Goal: Information Seeking & Learning: Learn about a topic

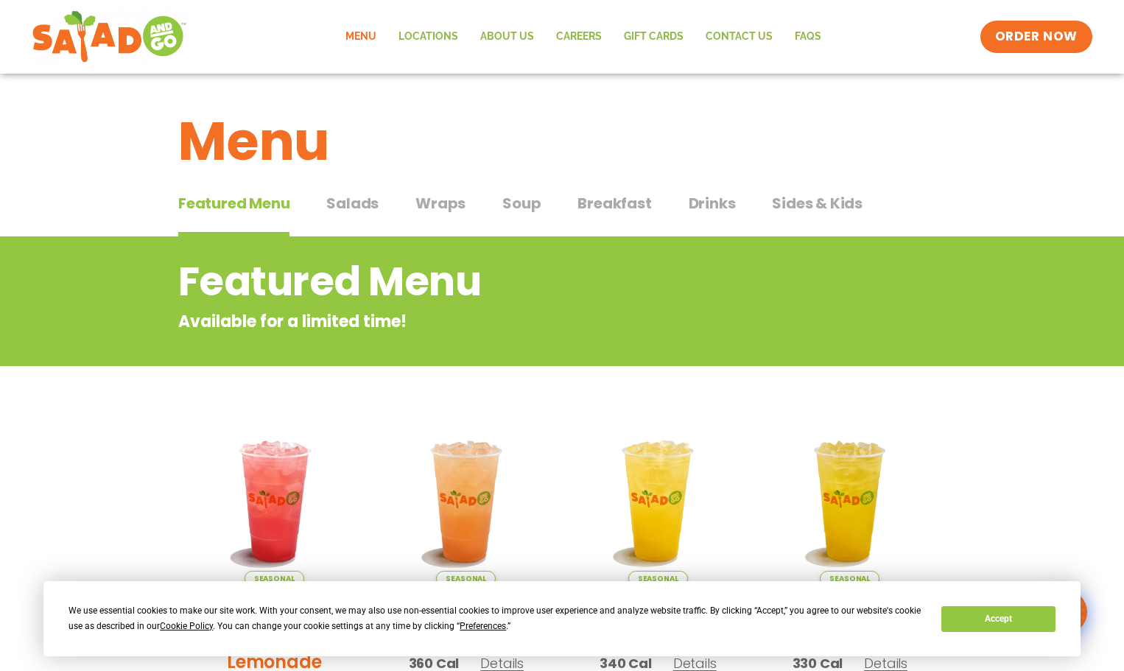
click at [718, 205] on span "Drinks" at bounding box center [712, 203] width 47 height 22
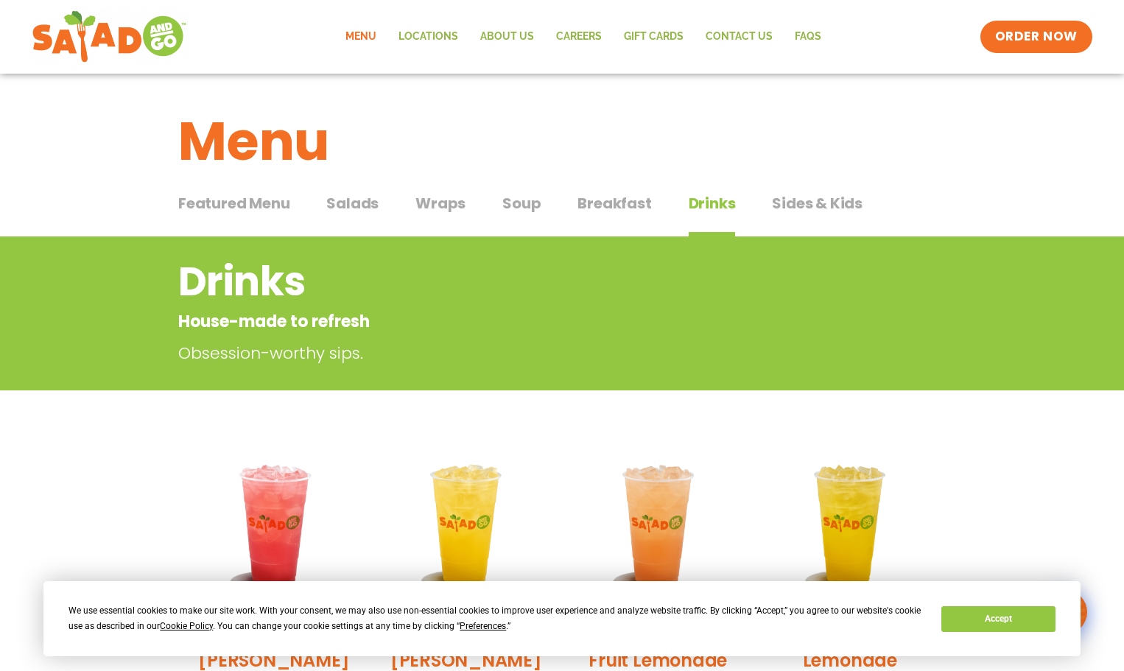
click at [358, 205] on span "Salads" at bounding box center [352, 203] width 52 height 22
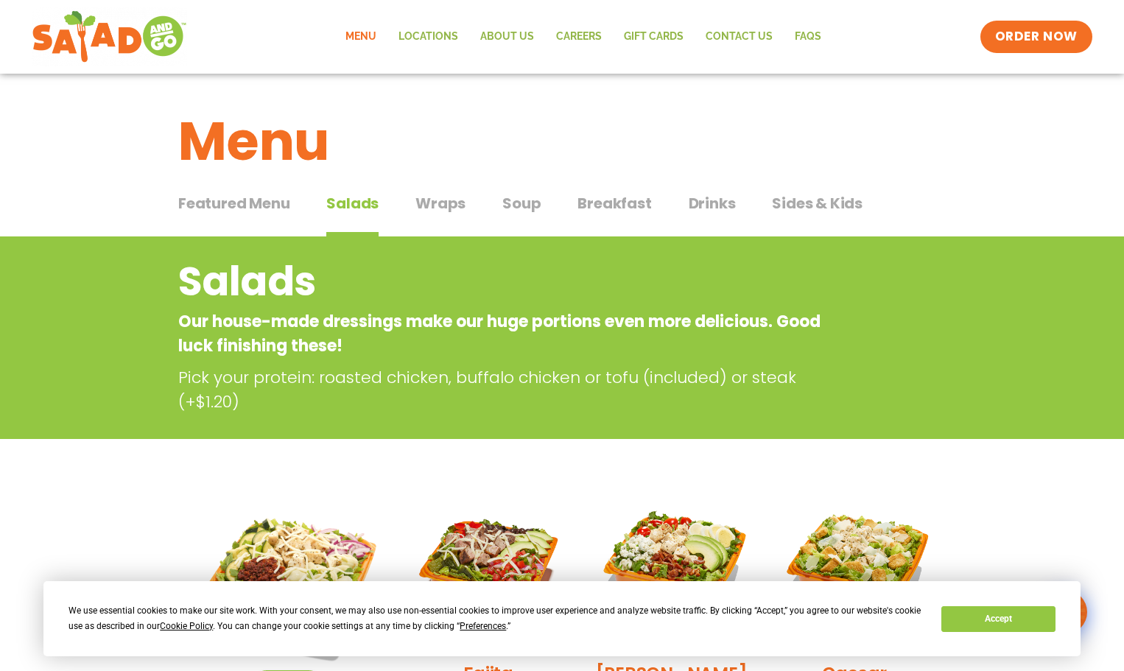
click at [239, 205] on span "Featured Menu" at bounding box center [233, 203] width 111 height 22
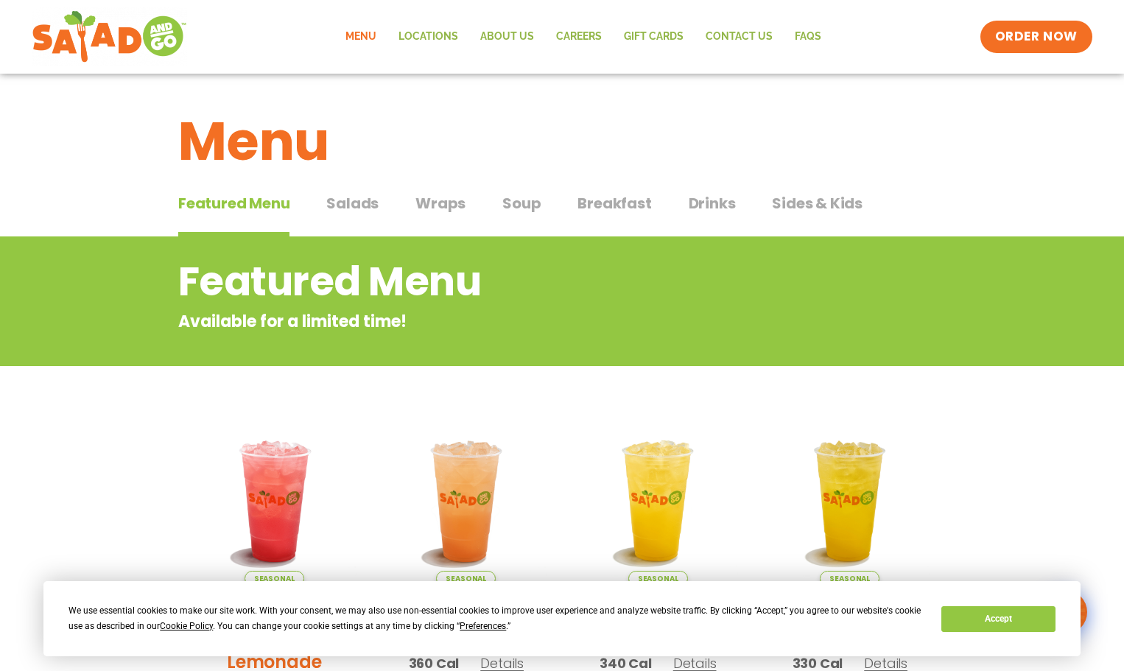
click at [551, 211] on div "Featured Menu Featured Menu Salads Salads Wraps Wraps Soup Soup Breakfast Break…" at bounding box center [561, 212] width 767 height 50
click at [527, 210] on span "Soup" at bounding box center [521, 203] width 38 height 22
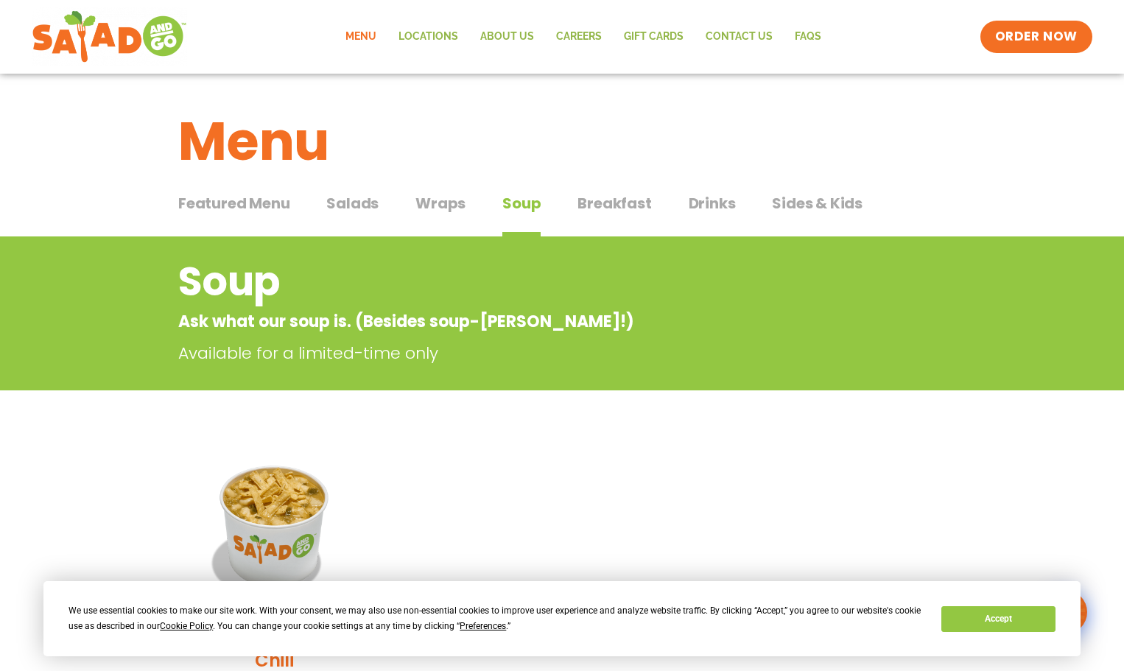
click at [450, 204] on span "Wraps" at bounding box center [440, 203] width 50 height 22
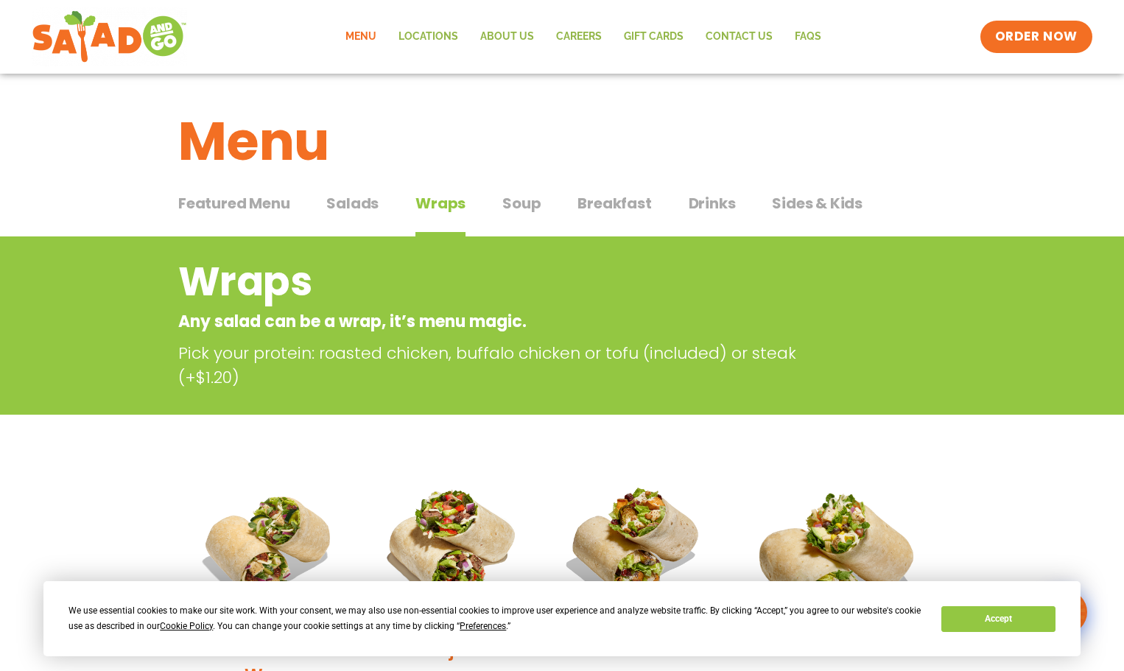
click at [362, 195] on span "Salads" at bounding box center [352, 203] width 52 height 22
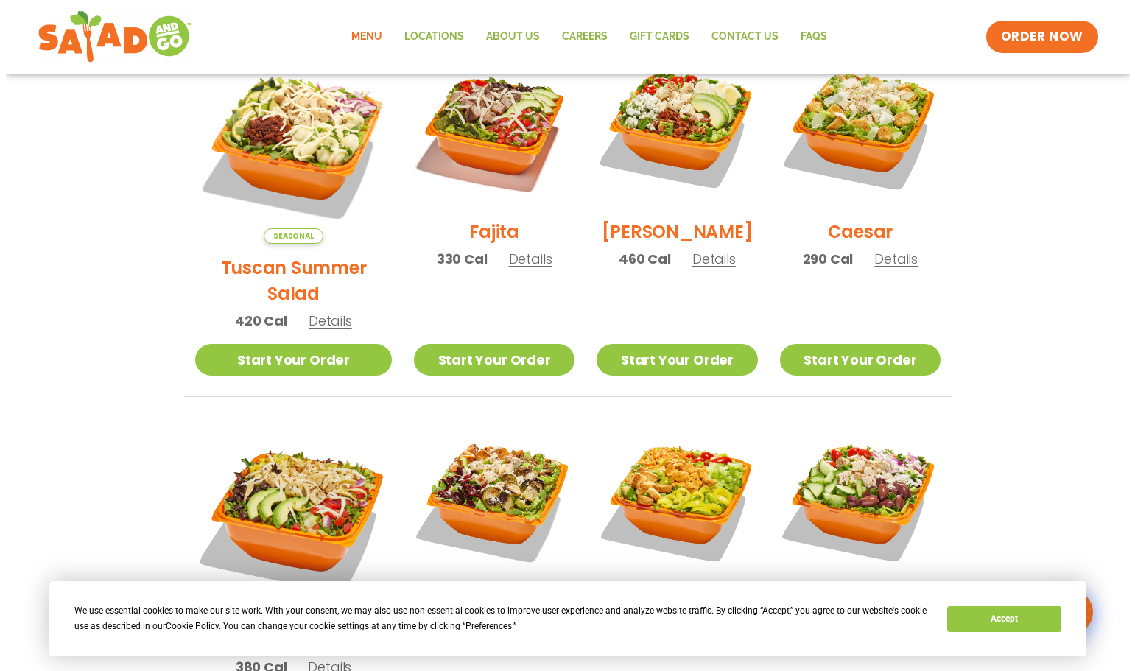
scroll to position [663, 0]
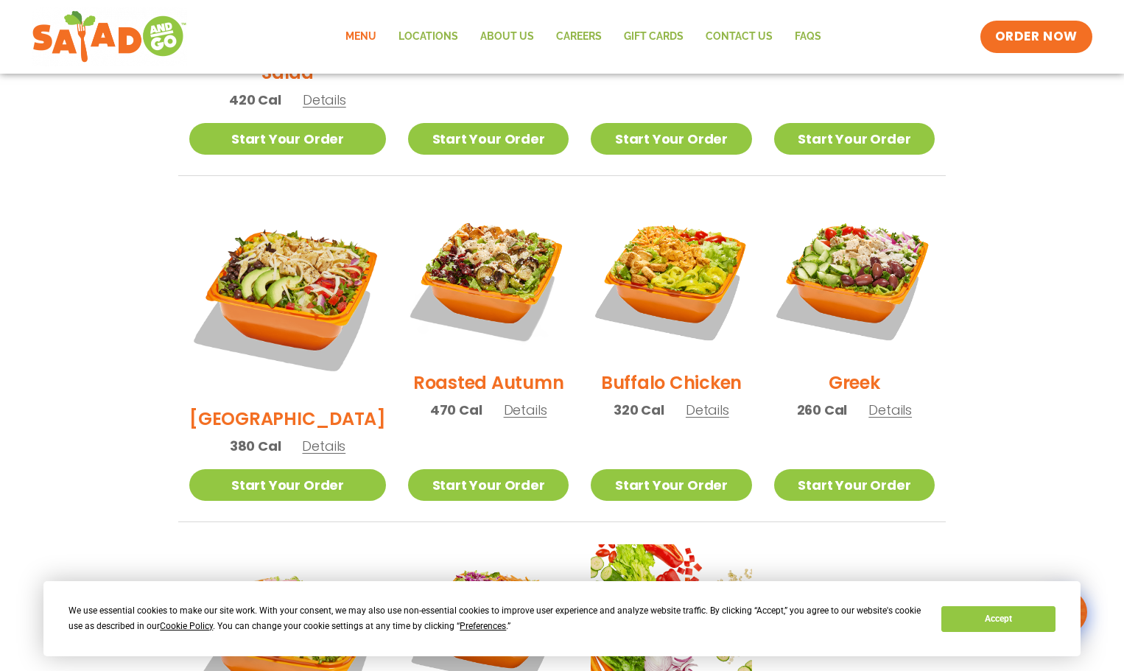
click at [693, 401] on span "Details" at bounding box center [707, 410] width 43 height 18
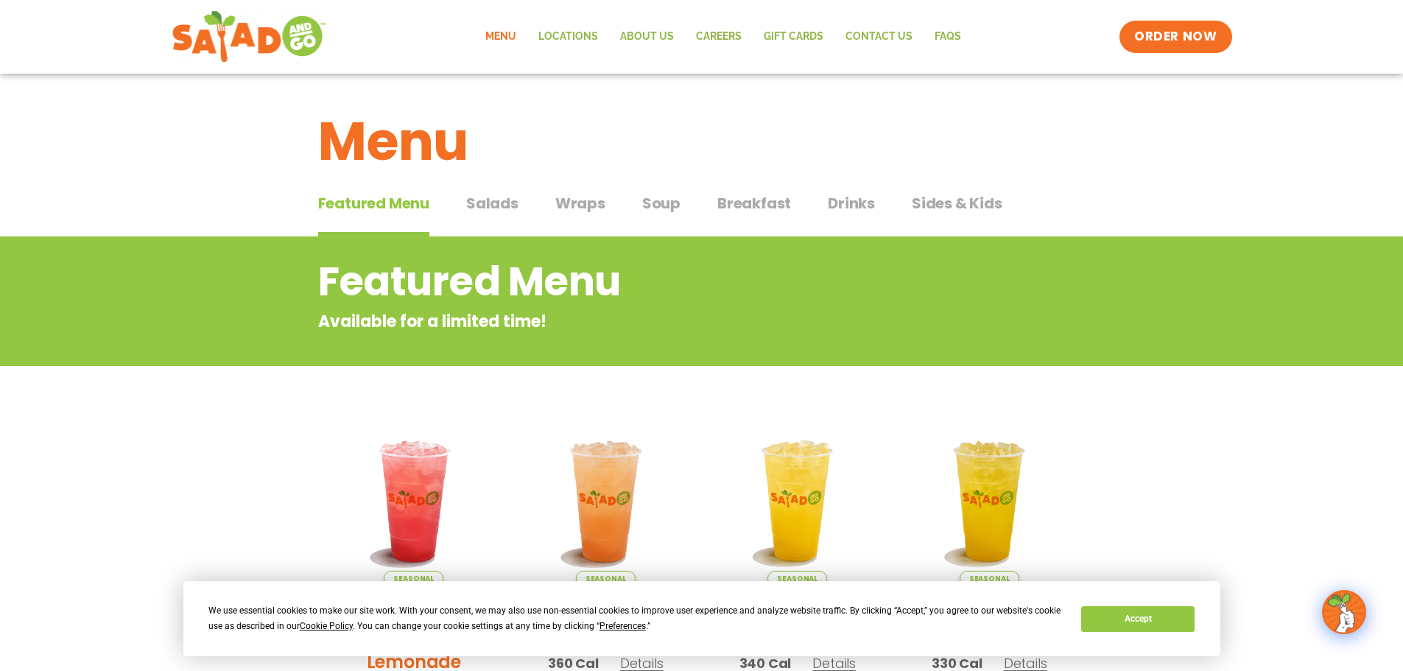
click at [846, 202] on span "Drinks" at bounding box center [851, 203] width 47 height 22
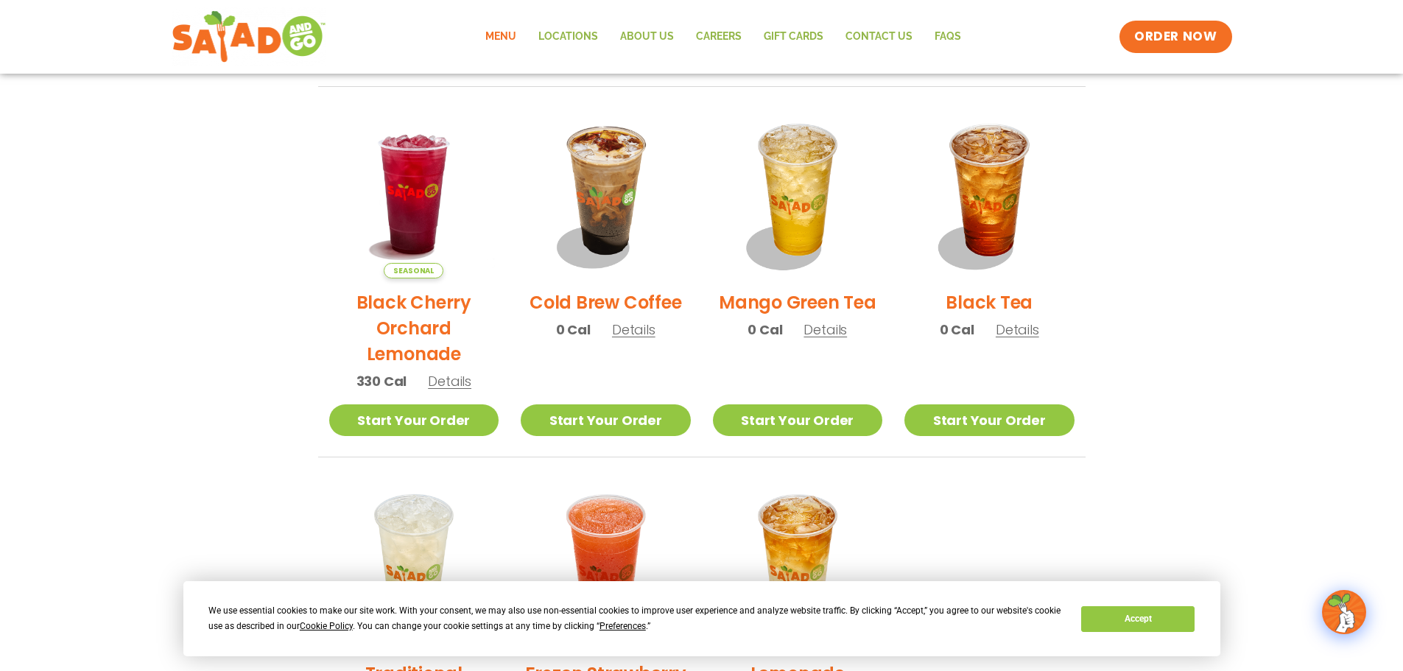
scroll to position [589, 0]
